Goal: Information Seeking & Learning: Learn about a topic

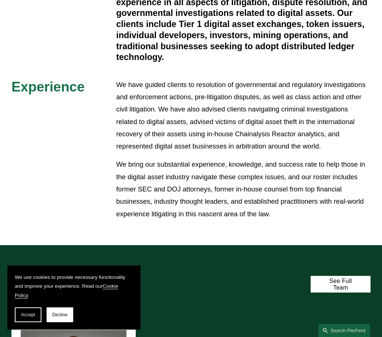
scroll to position [186, 0]
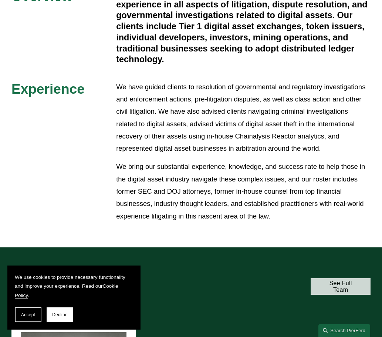
click at [335, 289] on link "See Full Team" at bounding box center [341, 286] width 60 height 17
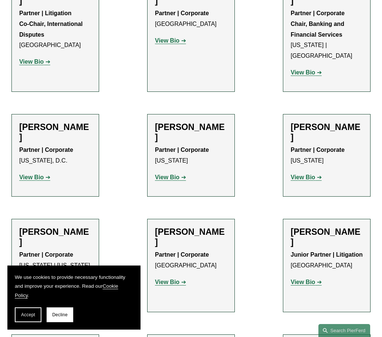
scroll to position [563, 0]
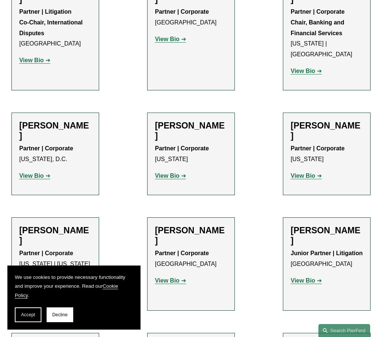
click at [45, 171] on p "View Bio" at bounding box center [55, 176] width 72 height 11
click at [38, 172] on strong "View Bio" at bounding box center [31, 175] width 24 height 6
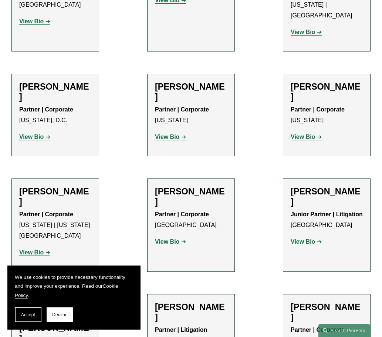
scroll to position [604, 0]
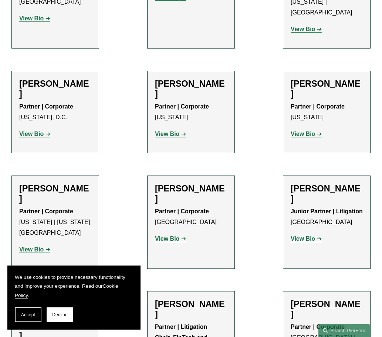
click at [27, 246] on strong "View Bio" at bounding box center [31, 249] width 24 height 6
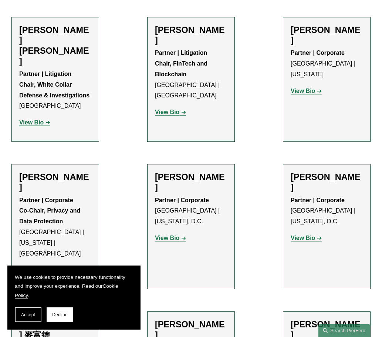
scroll to position [879, 0]
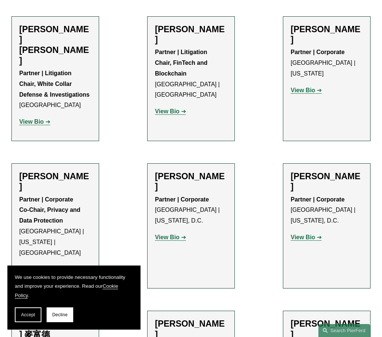
click at [175, 171] on h2 "Gavin Meyers" at bounding box center [191, 181] width 72 height 21
click at [166, 171] on div "Gavin Meyers Partner | Corporate Miami | Washington, D.C. View Bio Location: Mi…" at bounding box center [191, 210] width 72 height 78
click at [168, 232] on p "View Bio" at bounding box center [191, 237] width 72 height 11
click at [171, 234] on strong "View Bio" at bounding box center [167, 237] width 24 height 6
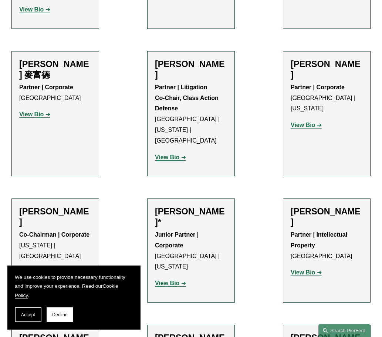
scroll to position [1139, 0]
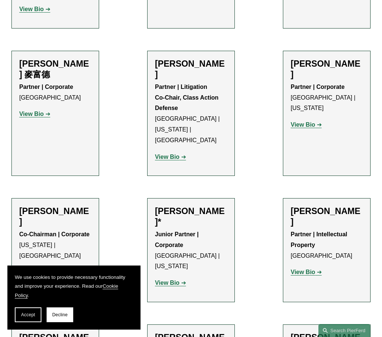
click at [35, 269] on strong "View Bio" at bounding box center [31, 272] width 24 height 6
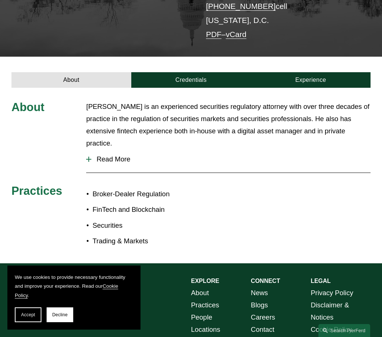
scroll to position [173, 0]
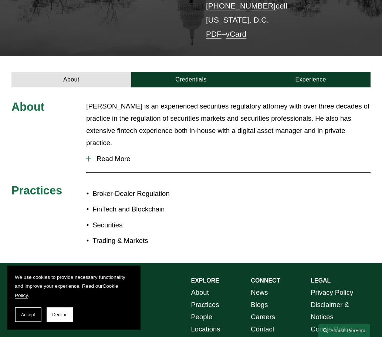
click at [105, 155] on span "Read More" at bounding box center [230, 159] width 279 height 8
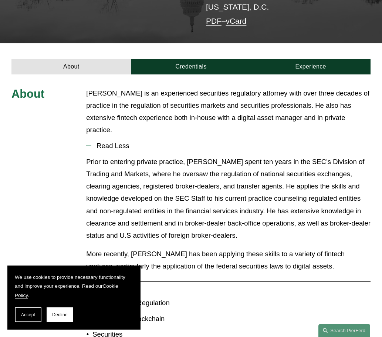
scroll to position [186, 0]
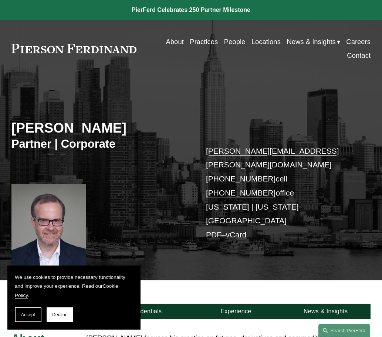
click at [58, 120] on h2 "[PERSON_NAME]" at bounding box center [101, 128] width 180 height 17
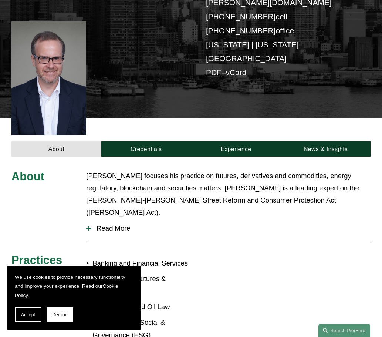
scroll to position [162, 0]
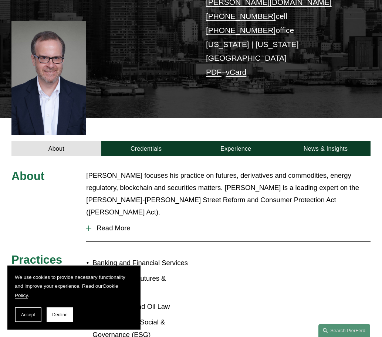
click at [96, 224] on span "Read More" at bounding box center [230, 228] width 279 height 8
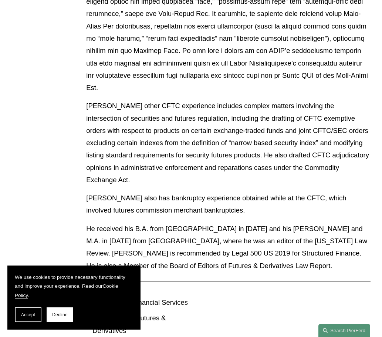
scroll to position [479, 0]
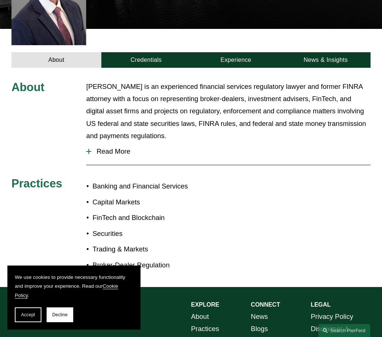
scroll to position [247, 0]
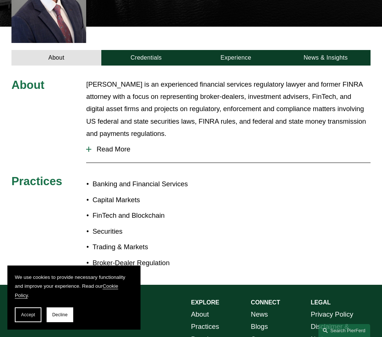
click at [86, 124] on div "About Gavin Meyers is an experienced financial services regulatory lawyer and f…" at bounding box center [191, 175] width 382 height 194
click at [92, 145] on span "Read More" at bounding box center [230, 149] width 279 height 8
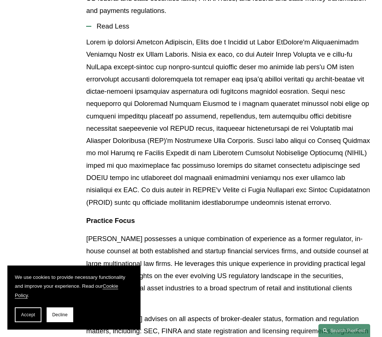
scroll to position [368, 0]
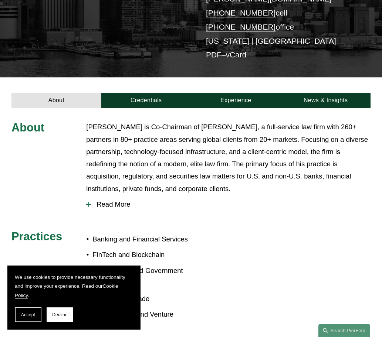
scroll to position [166, 0]
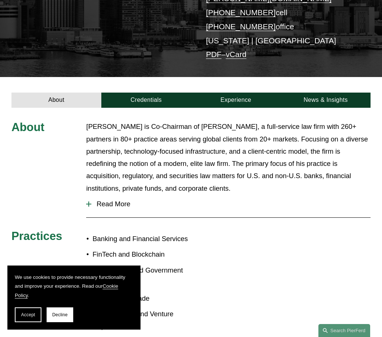
click at [125, 200] on span "Read More" at bounding box center [230, 204] width 279 height 8
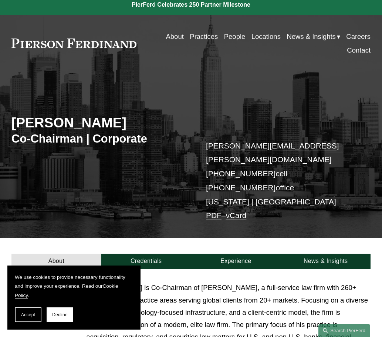
scroll to position [0, 0]
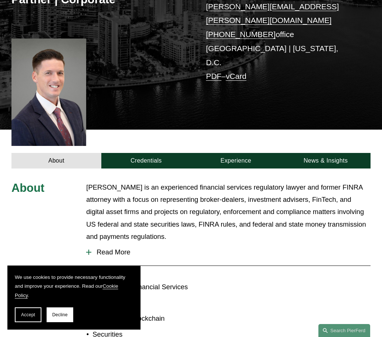
scroll to position [145, 0]
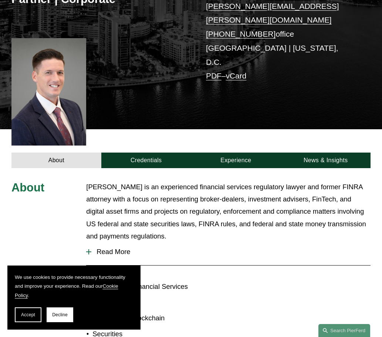
click at [86, 251] on div at bounding box center [88, 251] width 5 height 1
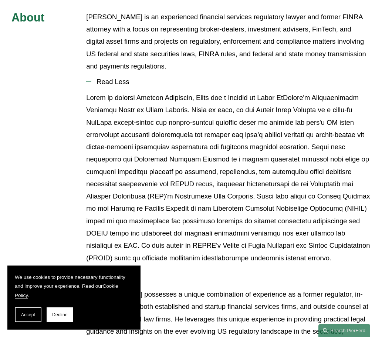
scroll to position [314, 0]
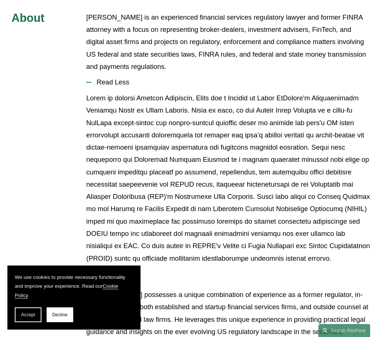
click at [117, 92] on p at bounding box center [228, 178] width 285 height 172
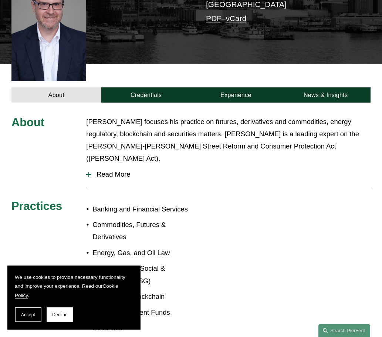
scroll to position [217, 0]
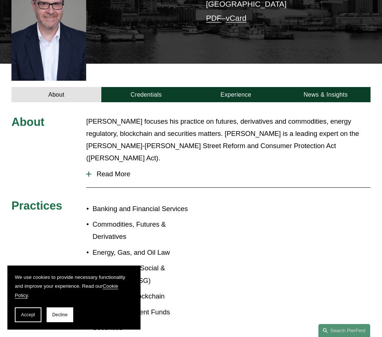
click at [105, 164] on button "Read More" at bounding box center [228, 173] width 285 height 19
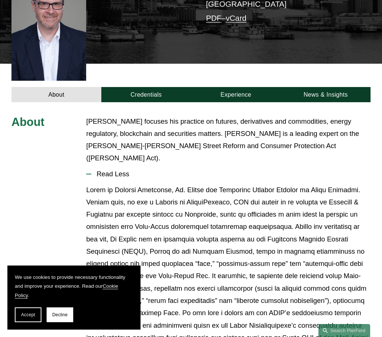
drag, startPoint x: 105, startPoint y: 131, endPoint x: 204, endPoint y: 109, distance: 100.8
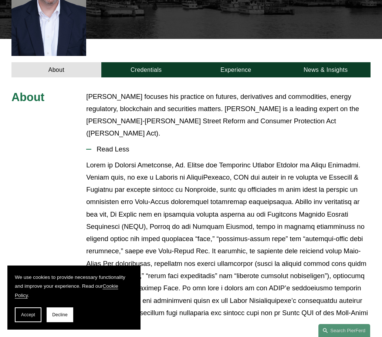
scroll to position [245, 0]
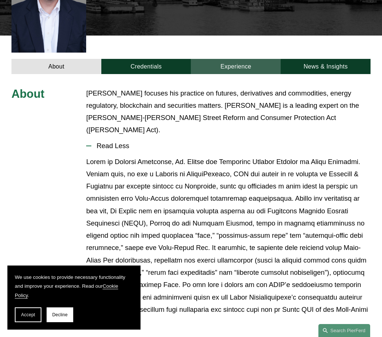
click at [242, 59] on link "Experience" at bounding box center [236, 67] width 90 height 16
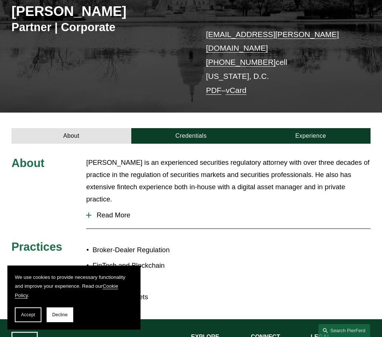
scroll to position [117, 0]
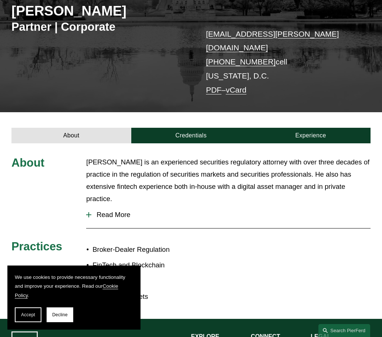
click at [99, 205] on button "Read More" at bounding box center [228, 214] width 285 height 19
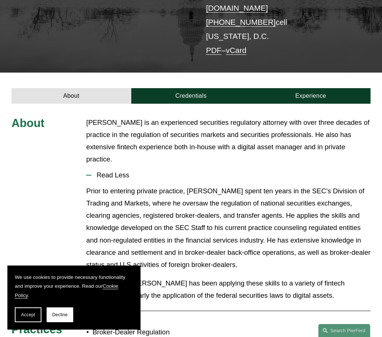
scroll to position [156, 0]
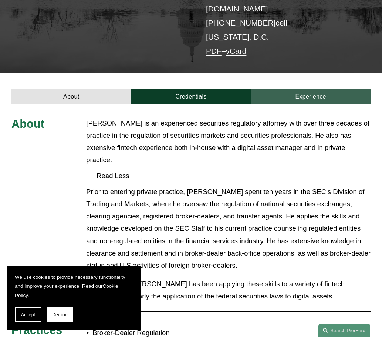
click at [287, 89] on link "Experience" at bounding box center [311, 97] width 120 height 16
